Goal: Task Accomplishment & Management: Use online tool/utility

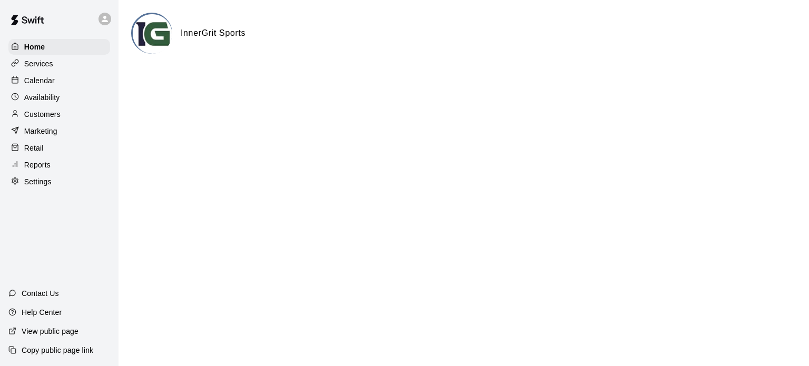
click at [38, 170] on p "Reports" at bounding box center [37, 165] width 26 height 11
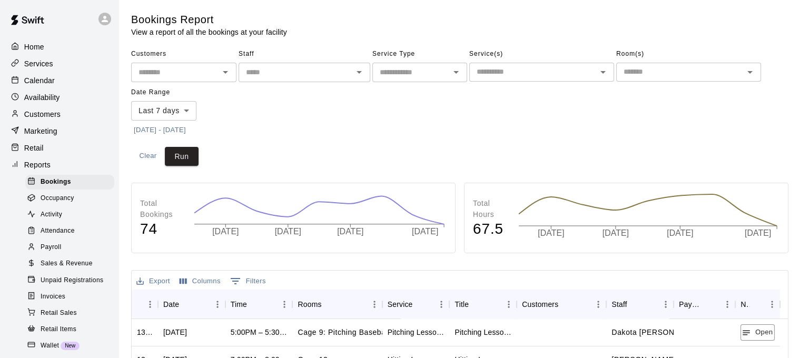
click at [183, 133] on button "[DATE] - [DATE]" at bounding box center [159, 130] width 57 height 16
click at [169, 127] on button "[DATE] - [DATE]" at bounding box center [159, 130] width 57 height 16
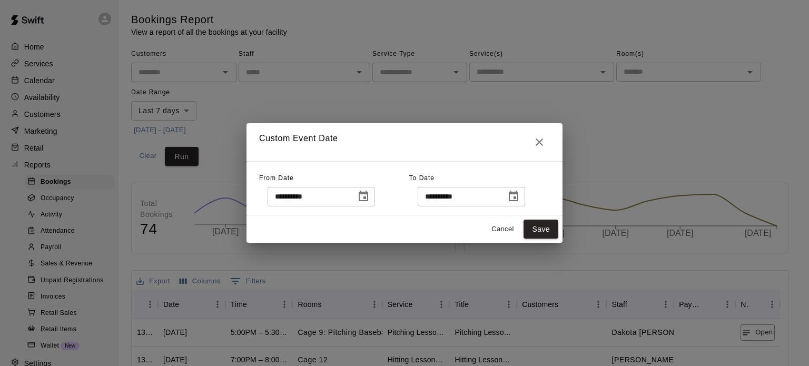
click at [374, 187] on button "Choose date, selected date is Aug 14, 2025" at bounding box center [363, 196] width 21 height 21
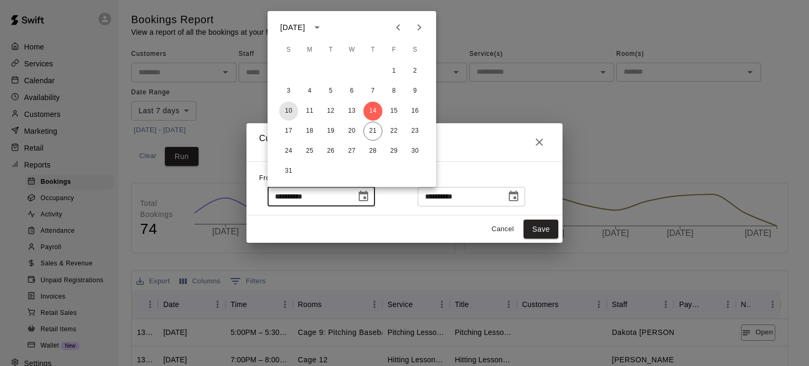
click at [294, 111] on button "10" at bounding box center [288, 111] width 19 height 19
type input "**********"
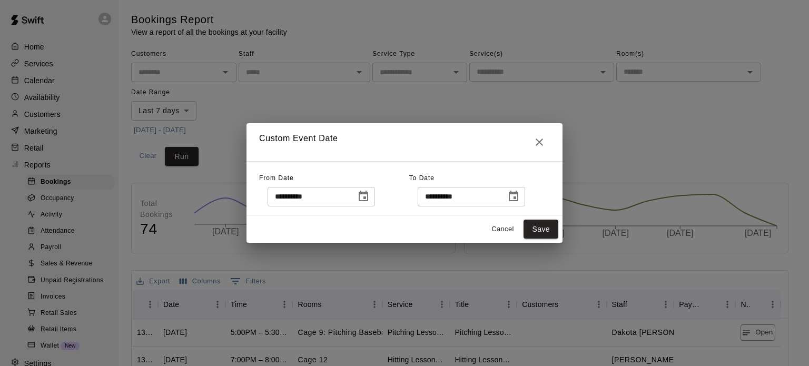
click at [520, 197] on icon "Choose date, selected date is Aug 21, 2025" at bounding box center [513, 196] width 13 height 13
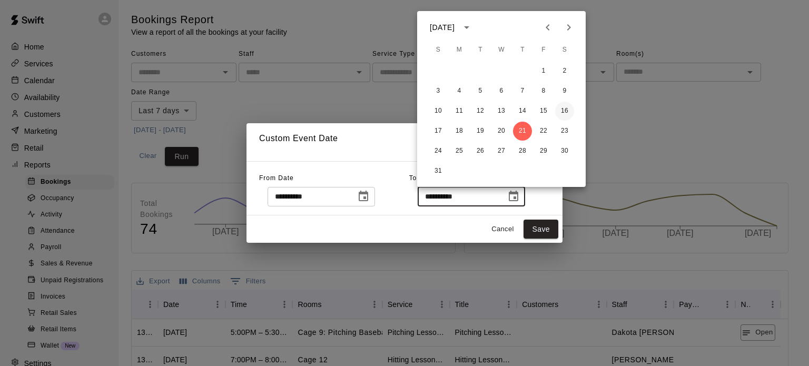
click at [569, 111] on button "16" at bounding box center [564, 111] width 19 height 19
type input "**********"
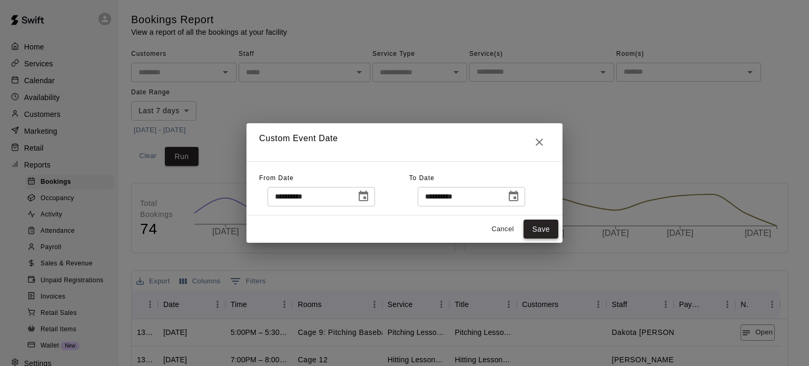
click at [546, 231] on button "Save" at bounding box center [541, 229] width 35 height 19
type input "******"
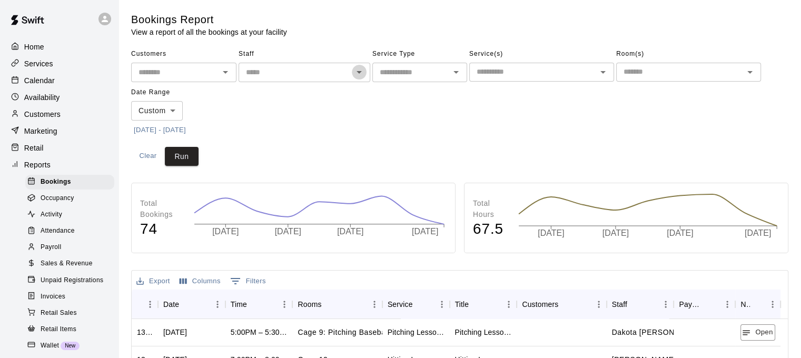
click at [360, 75] on icon "Open" at bounding box center [359, 72] width 13 height 13
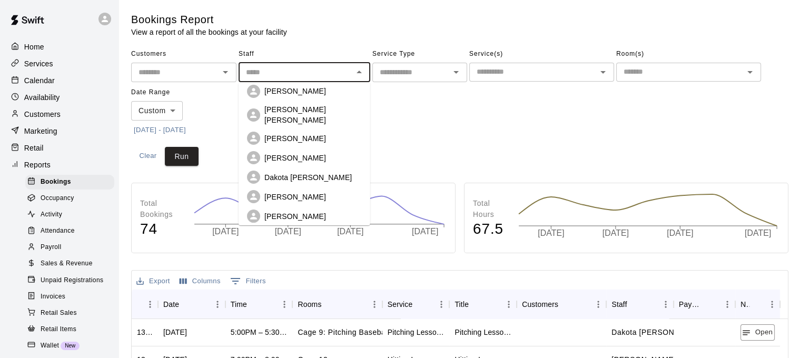
scroll to position [53, 0]
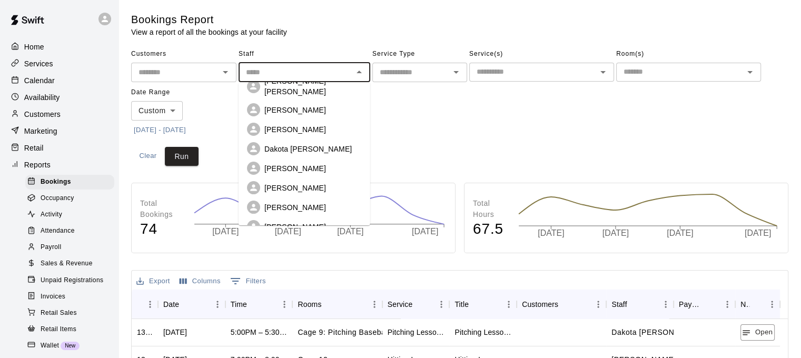
click at [287, 186] on div "[PERSON_NAME]" at bounding box center [304, 187] width 115 height 13
type input "**********"
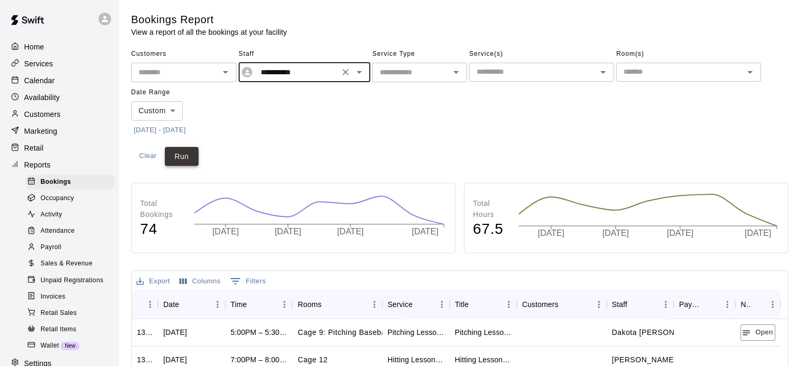
click at [178, 155] on button "Run" at bounding box center [182, 156] width 34 height 19
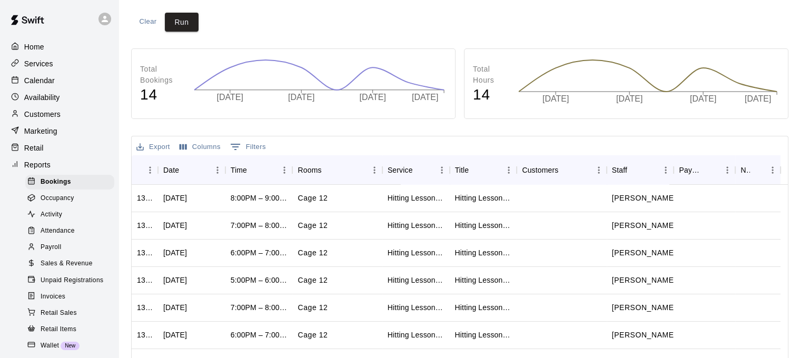
scroll to position [13, 0]
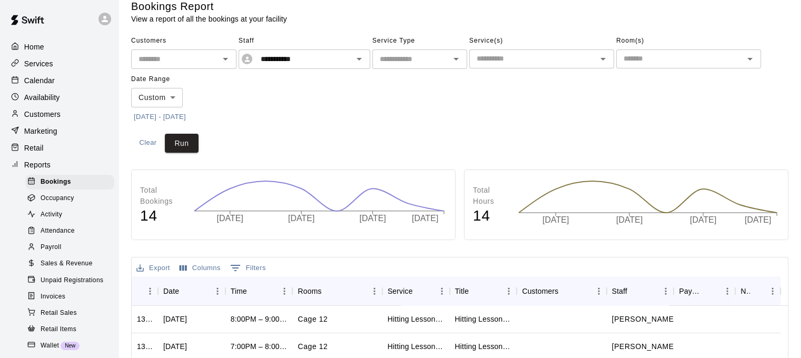
click at [50, 115] on p "Customers" at bounding box center [42, 114] width 36 height 11
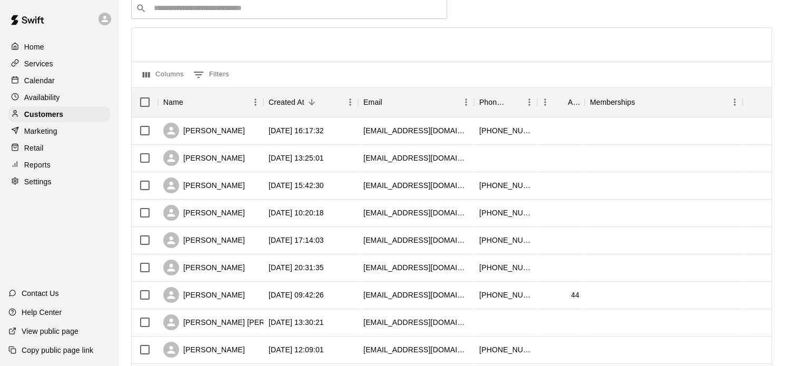
scroll to position [158, 0]
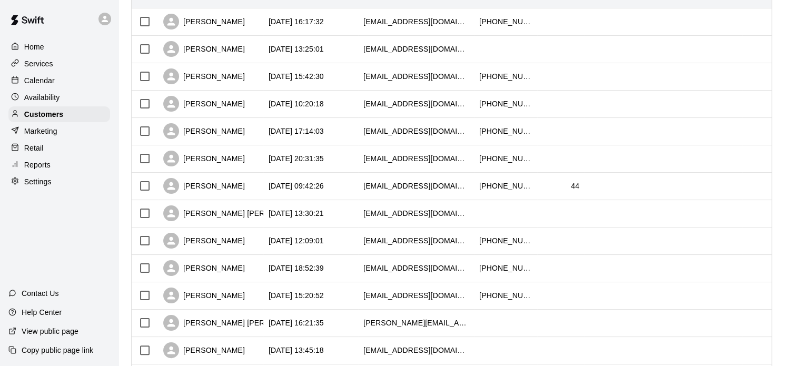
click at [21, 53] on div "Home" at bounding box center [59, 47] width 102 height 16
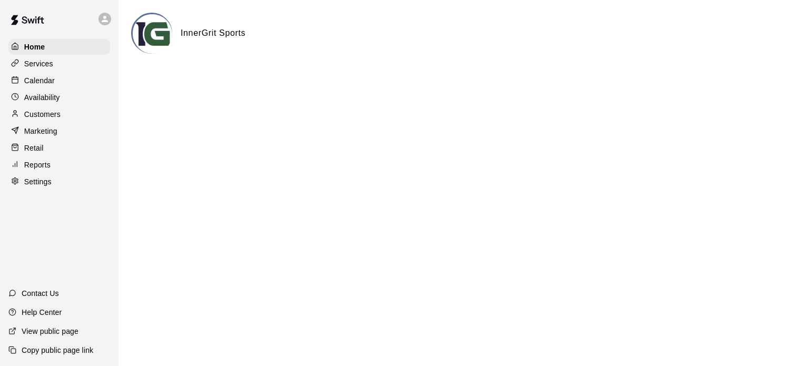
click at [54, 86] on p "Calendar" at bounding box center [39, 80] width 31 height 11
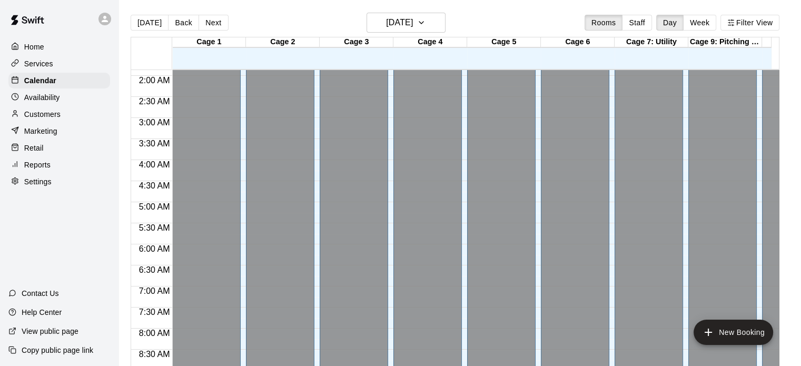
scroll to position [447, 0]
